Goal: Task Accomplishment & Management: Use online tool/utility

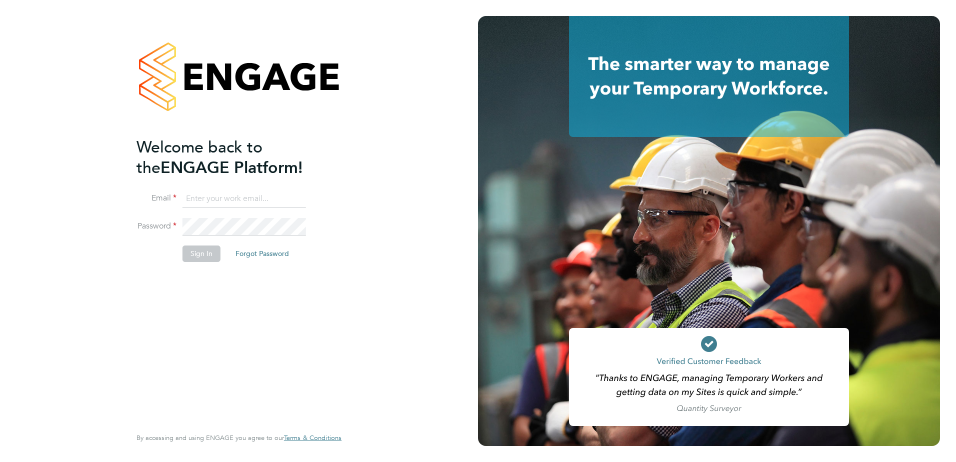
click at [245, 188] on ng-template "Welcome back to the ENGAGE Platform! Email Password Sign In Forgot Password" at bounding box center [233, 204] width 195 height 135
click at [235, 197] on input at bounding box center [243, 199] width 123 height 18
type input "mark.thorndycroft@vistry.co.uk"
